Goal: Information Seeking & Learning: Understand process/instructions

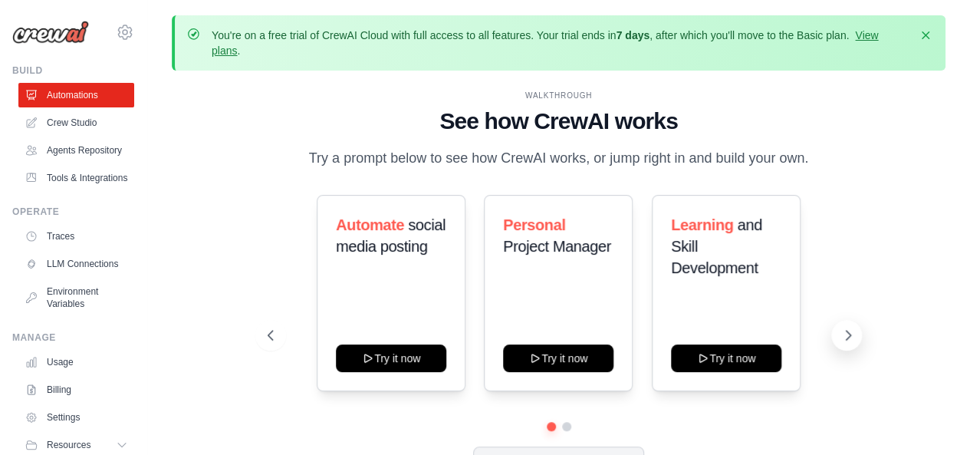
click at [848, 332] on icon at bounding box center [849, 335] width 5 height 9
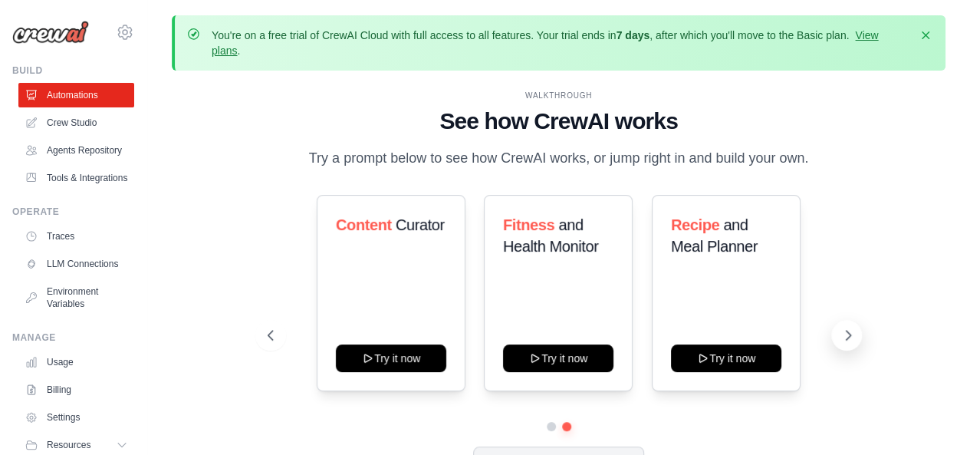
click at [849, 341] on icon at bounding box center [848, 335] width 15 height 15
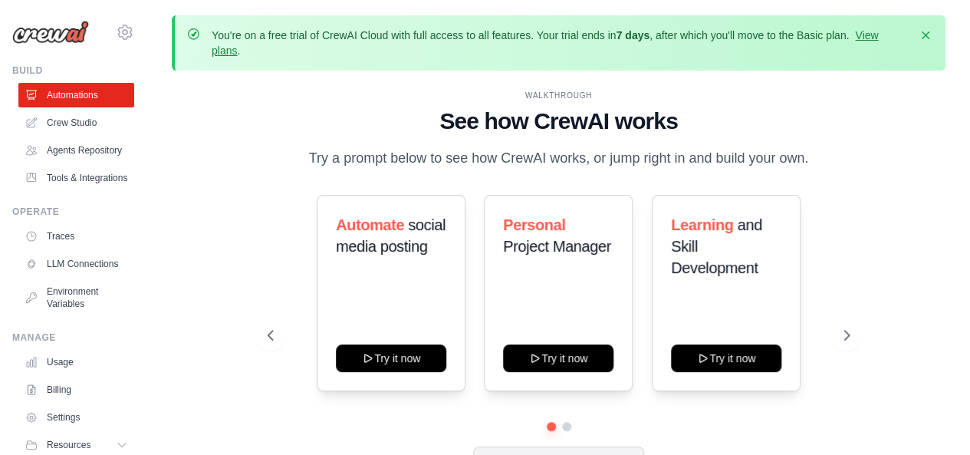
click at [235, 285] on div "WALKTHROUGH See how [PERSON_NAME] works Try a prompt below to see how [PERSON_N…" at bounding box center [559, 295] width 774 height 424
click at [849, 335] on icon at bounding box center [849, 335] width 5 height 9
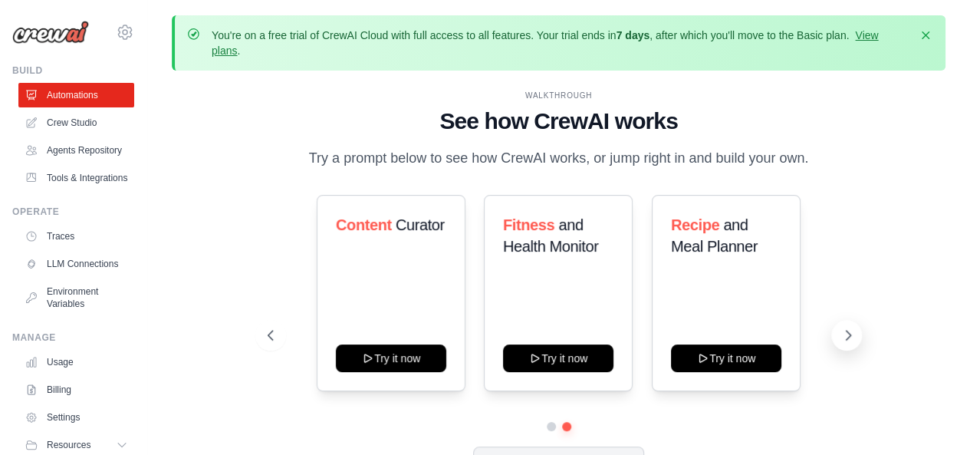
click at [850, 335] on icon at bounding box center [849, 335] width 5 height 9
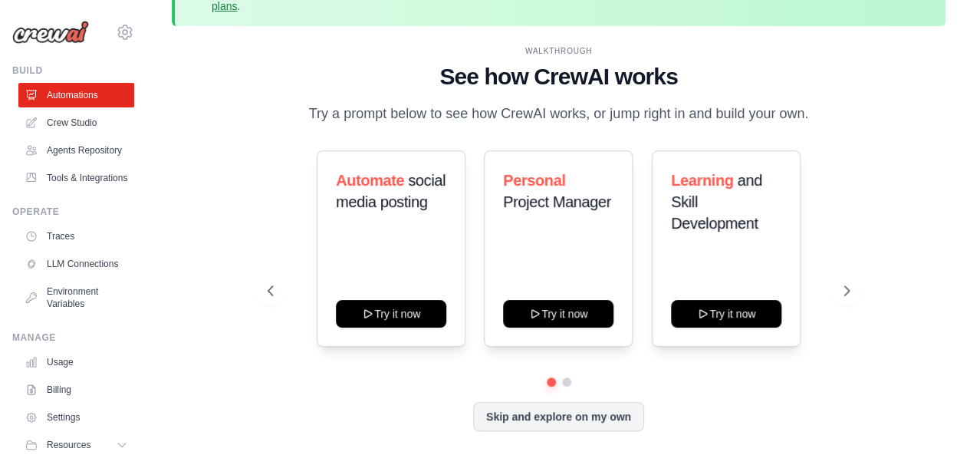
scroll to position [67, 0]
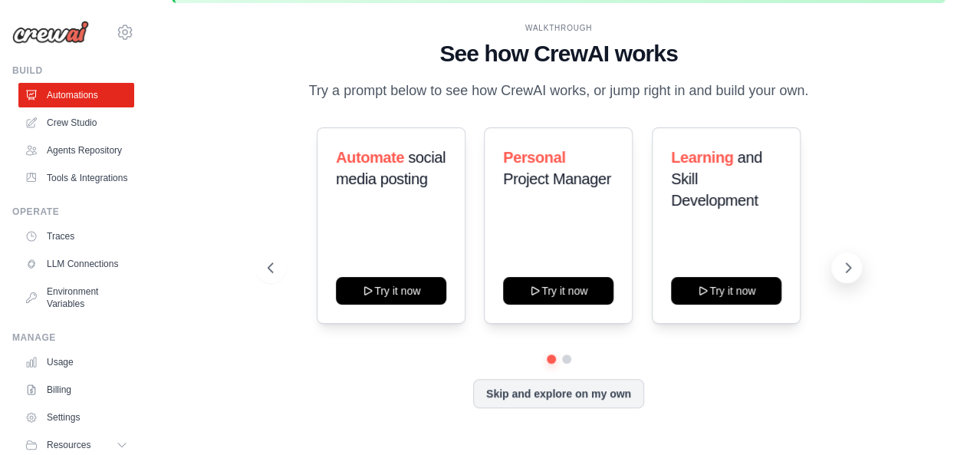
click at [848, 268] on icon at bounding box center [848, 267] width 15 height 15
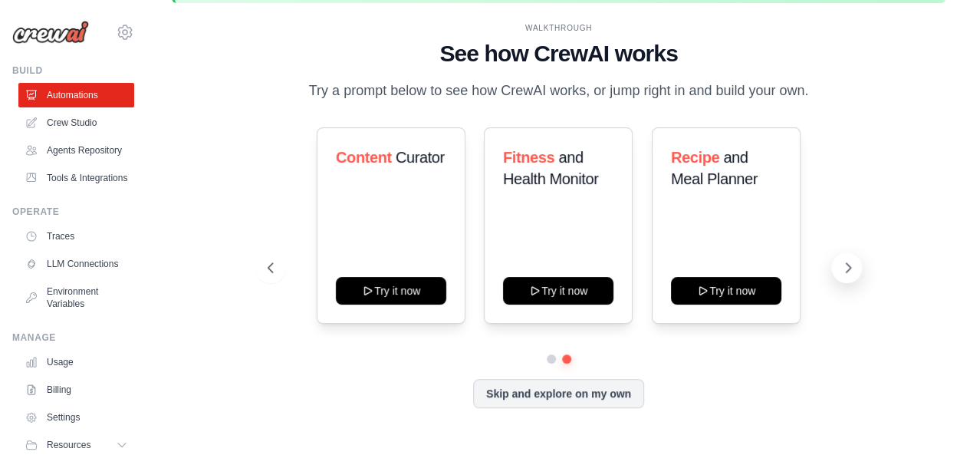
click at [848, 268] on icon at bounding box center [848, 267] width 15 height 15
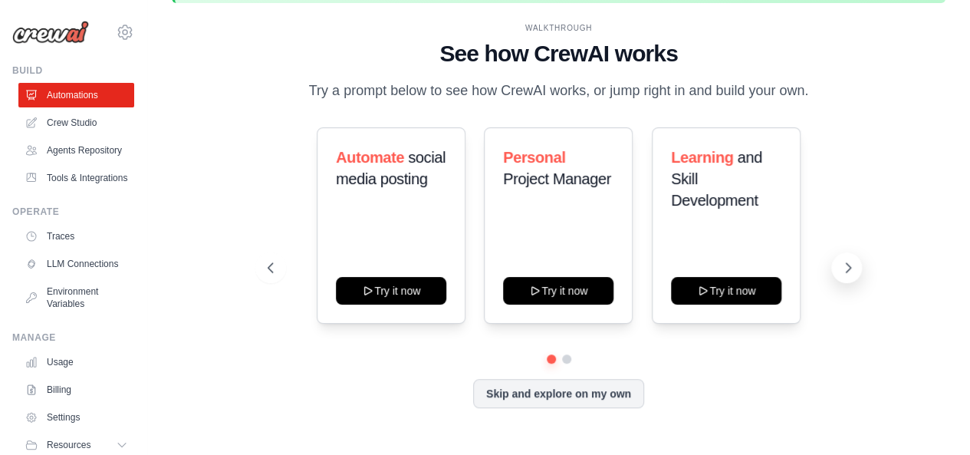
click at [848, 268] on icon at bounding box center [848, 267] width 15 height 15
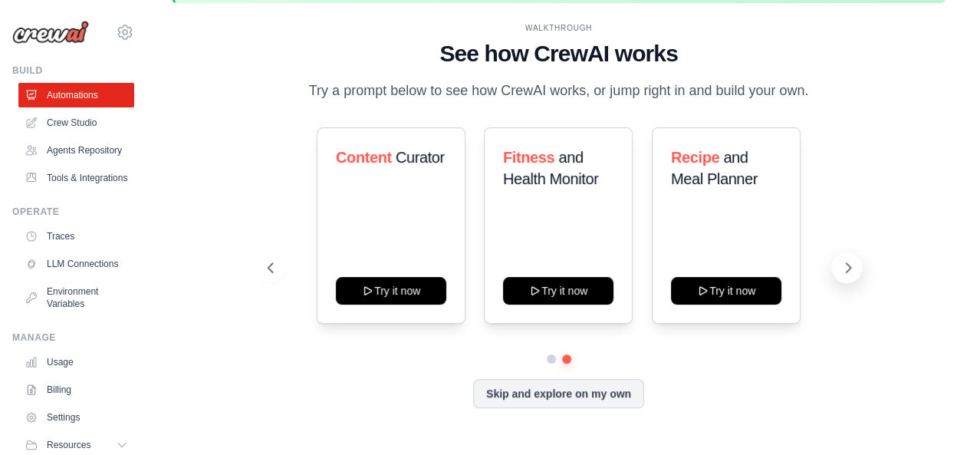
click at [848, 268] on icon at bounding box center [848, 267] width 15 height 15
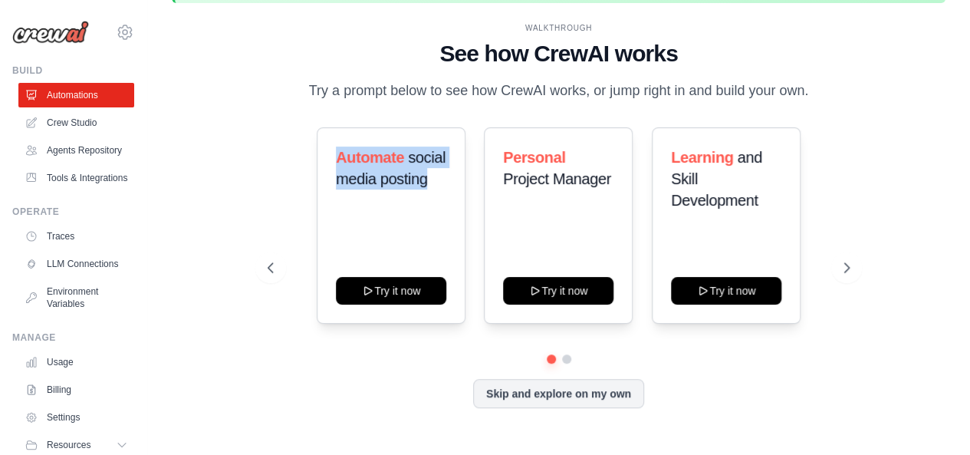
drag, startPoint x: 423, startPoint y: 176, endPoint x: 306, endPoint y: 155, distance: 118.4
click at [306, 155] on div "Automate social media posting Try it now Personal Project Manager Try it now Le…" at bounding box center [559, 225] width 582 height 196
click at [244, 156] on div "WALKTHROUGH See how [PERSON_NAME] works Try a prompt below to see how [PERSON_N…" at bounding box center [559, 227] width 774 height 424
click at [851, 268] on icon at bounding box center [848, 267] width 15 height 15
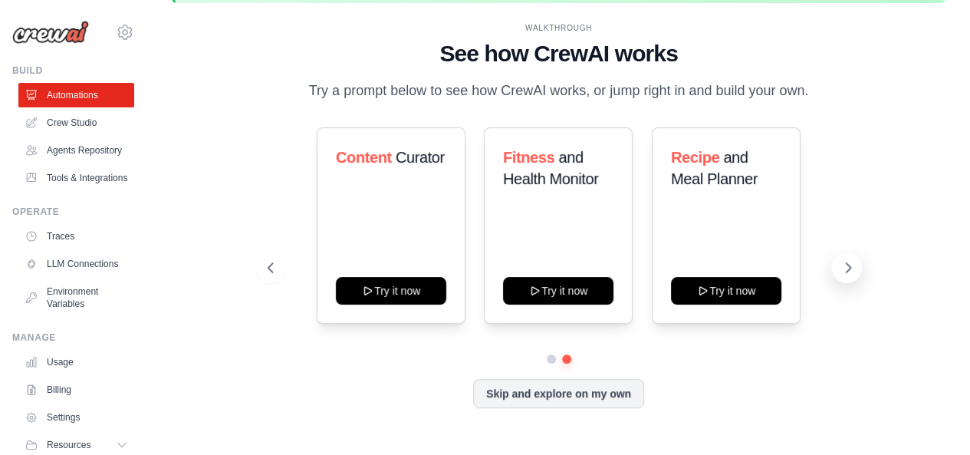
click at [848, 268] on icon at bounding box center [848, 267] width 15 height 15
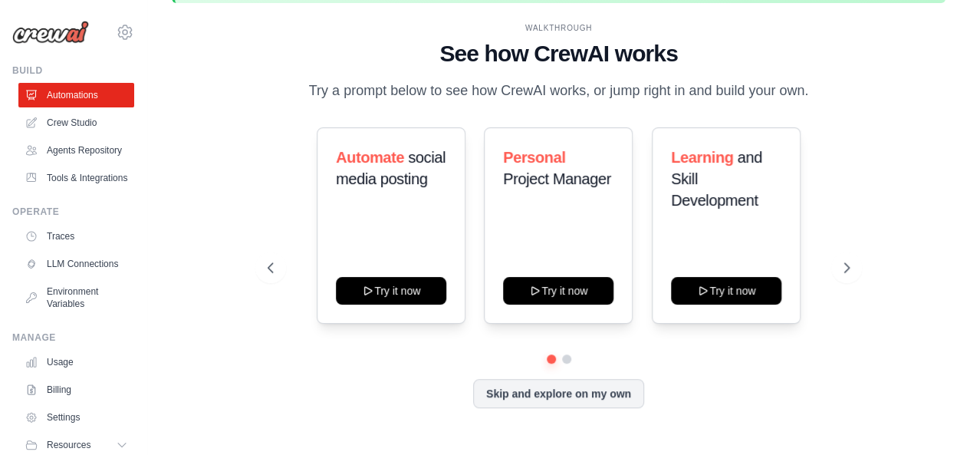
drag, startPoint x: 549, startPoint y: 359, endPoint x: 572, endPoint y: 366, distance: 24.0
click at [572, 366] on div "Automate social media posting Try it now Personal Project Manager Try it now Le…" at bounding box center [559, 267] width 582 height 281
click at [737, 351] on div "Automate social media posting Try it now Personal Project Manager Try it now Le…" at bounding box center [559, 240] width 582 height 227
